Goal: Register for event/course

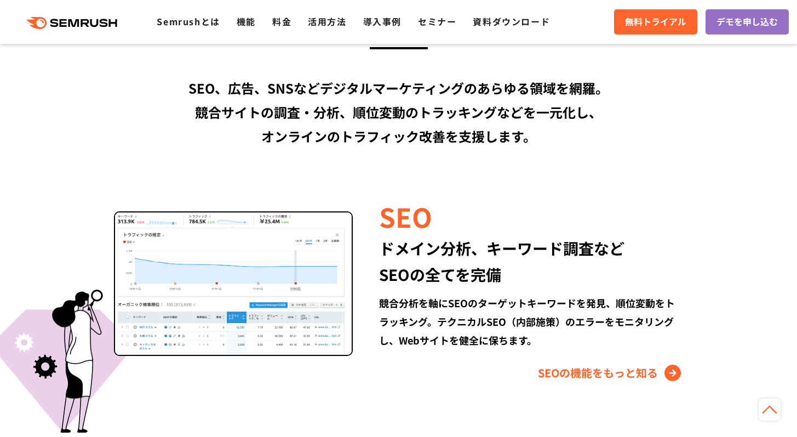
scroll to position [1097, 0]
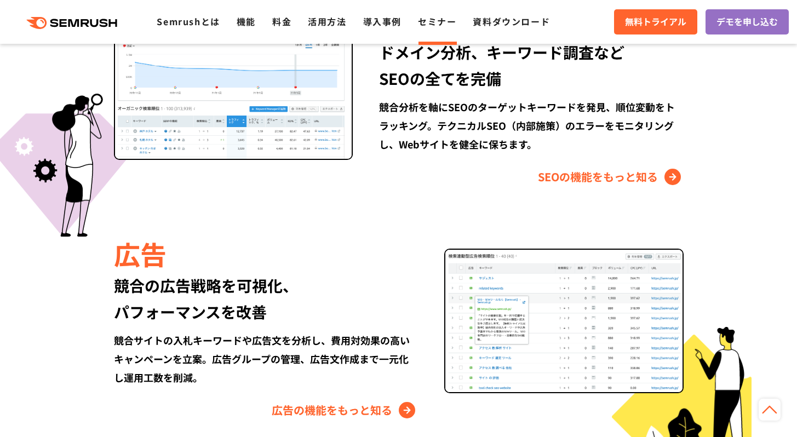
click at [432, 23] on link "セミナー" at bounding box center [437, 21] width 38 height 13
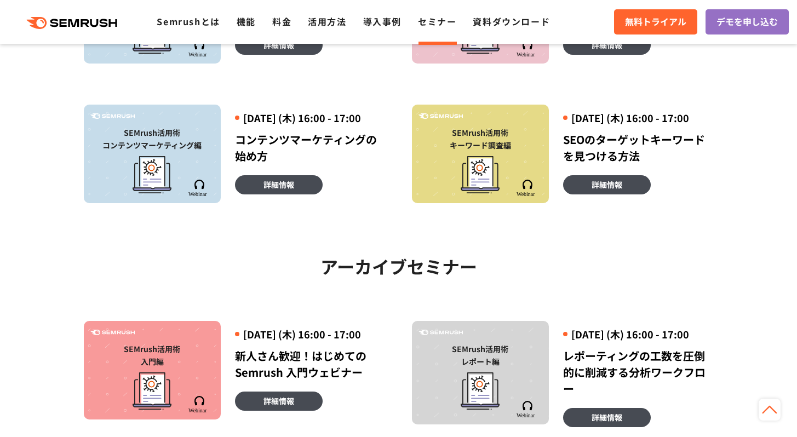
scroll to position [397, 0]
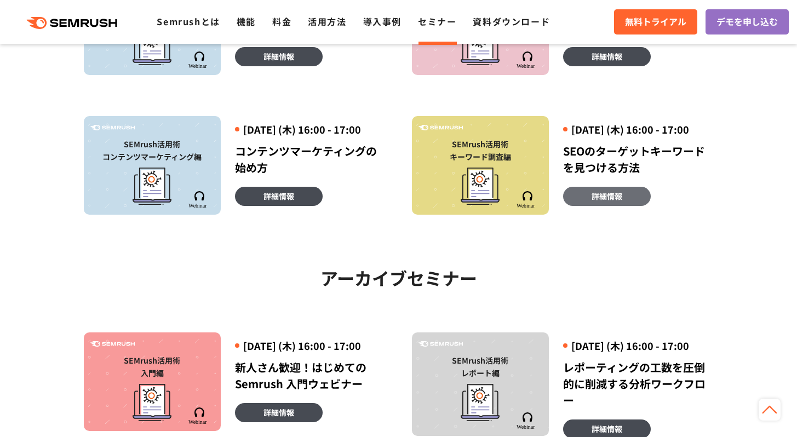
click at [609, 206] on link "詳細情報" at bounding box center [607, 196] width 88 height 19
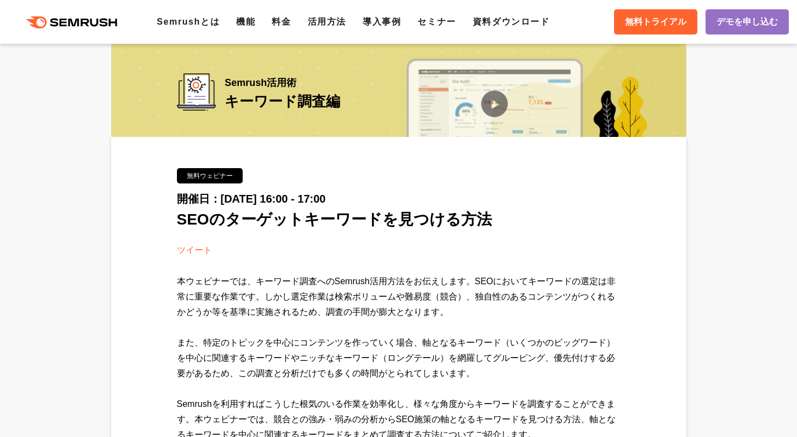
scroll to position [180, 0]
